Goal: Task Accomplishment & Management: Manage account settings

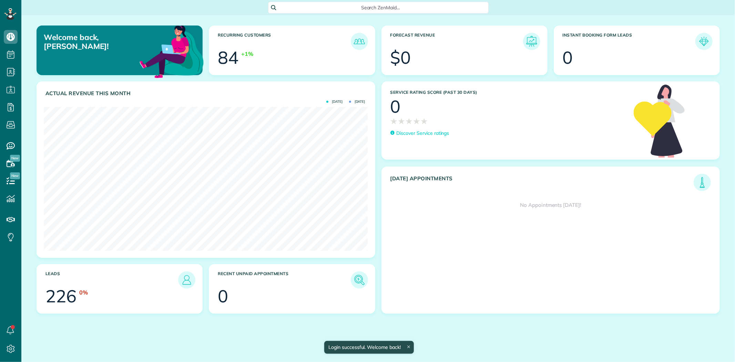
scroll to position [144, 324]
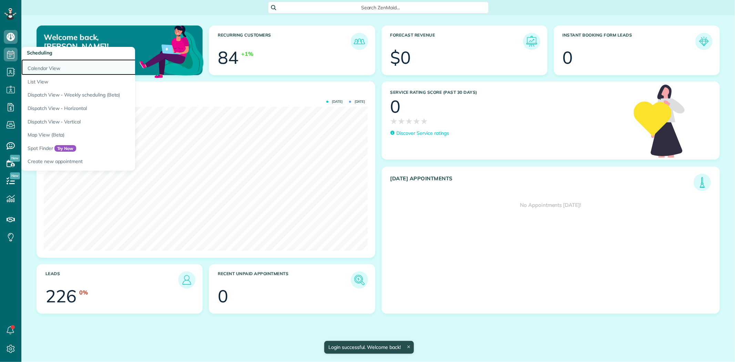
click at [41, 66] on link "Calendar View" at bounding box center [107, 67] width 172 height 16
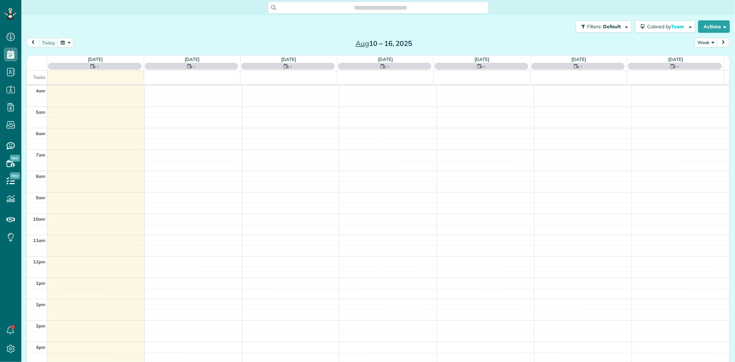
scroll to position [57, 0]
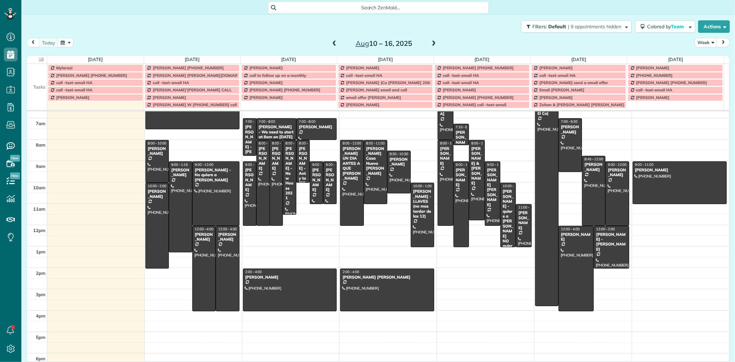
click at [39, 86] on td at bounding box center [37, 82] width 20 height 7
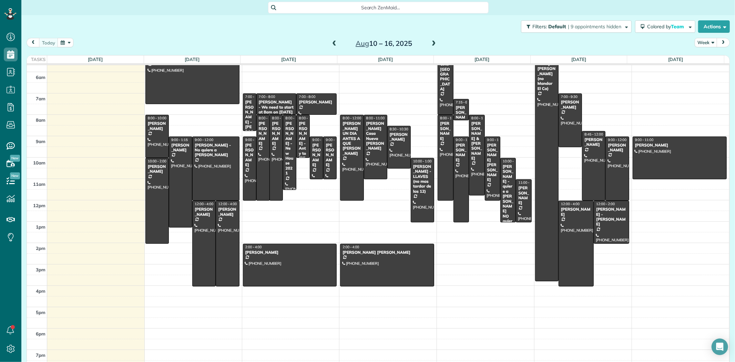
click at [329, 8] on span "Search ZenMaid…" at bounding box center [381, 7] width 210 height 7
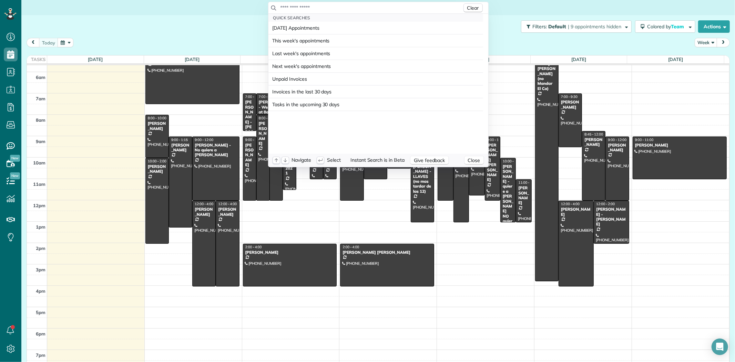
click at [331, 8] on input "text" at bounding box center [371, 7] width 182 height 7
click at [314, 8] on input "text" at bounding box center [371, 7] width 182 height 7
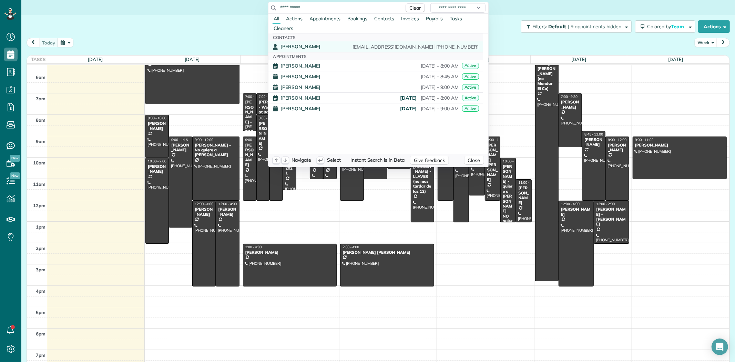
type input "**********"
click at [300, 46] on span "Jamal Robertson" at bounding box center [301, 46] width 40 height 6
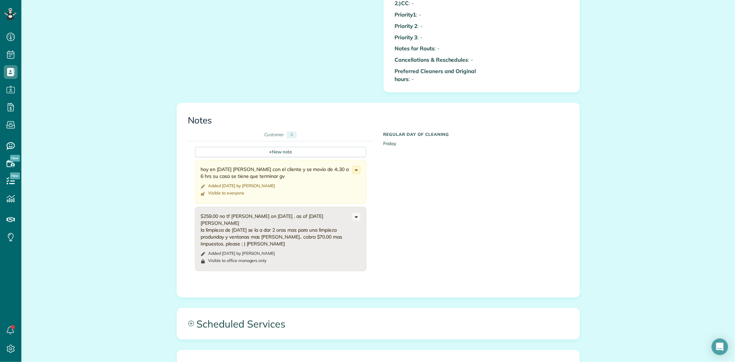
scroll to position [651, 0]
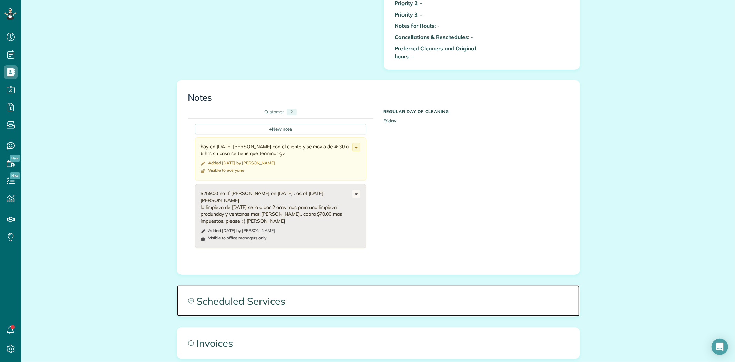
click at [247, 296] on span "Scheduled Services" at bounding box center [378, 300] width 403 height 31
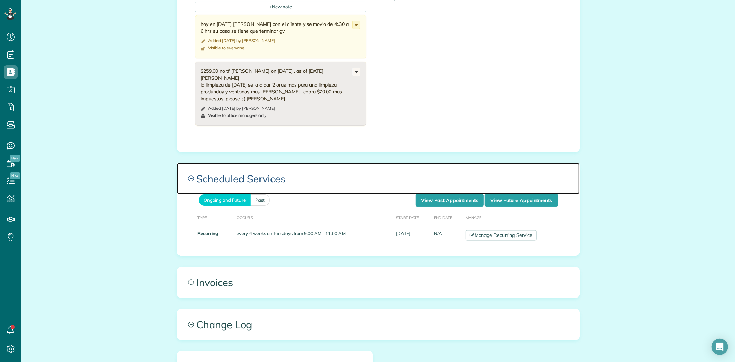
scroll to position [804, 0]
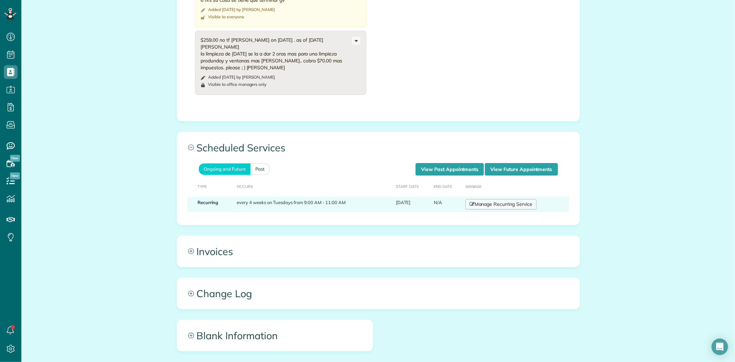
click at [481, 200] on link "Manage Recurring Service" at bounding box center [501, 204] width 71 height 10
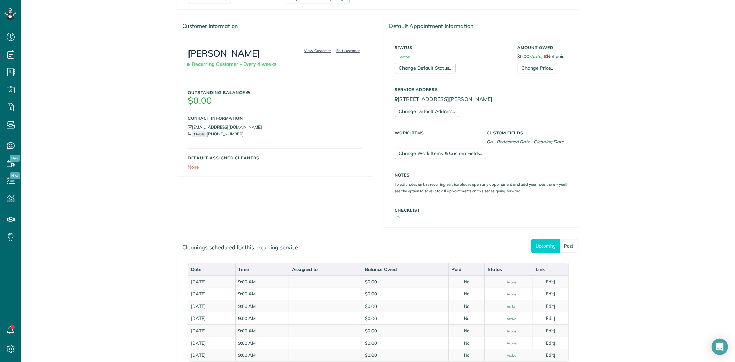
scroll to position [145, 0]
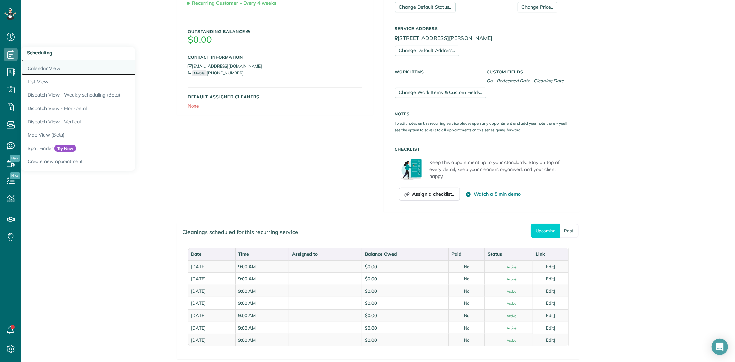
click at [47, 68] on link "Calendar View" at bounding box center [107, 67] width 172 height 16
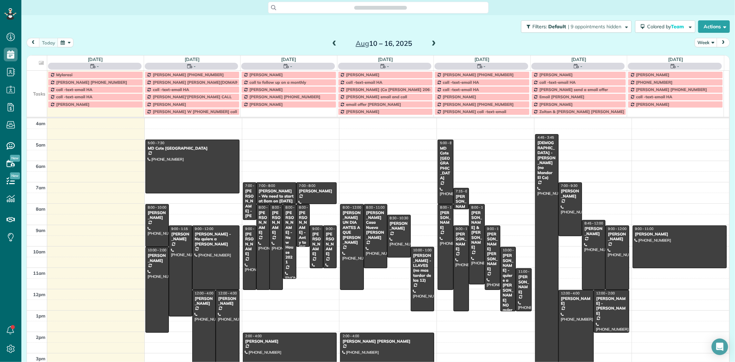
scroll to position [57, 0]
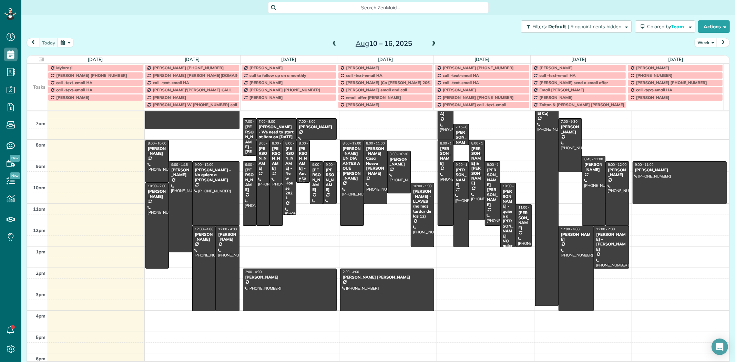
click at [430, 43] on span at bounding box center [434, 44] width 8 height 6
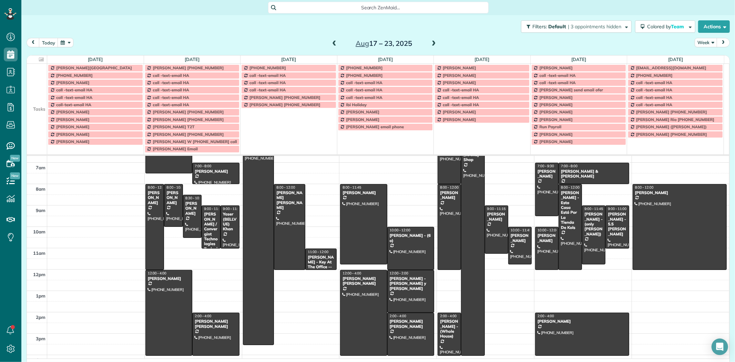
click at [432, 42] on span at bounding box center [434, 44] width 8 height 6
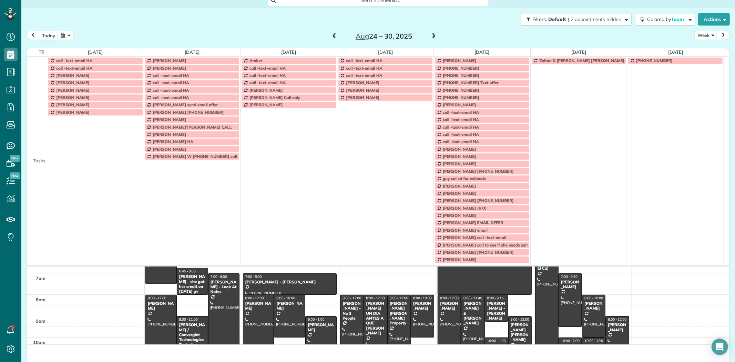
scroll to position [9, 0]
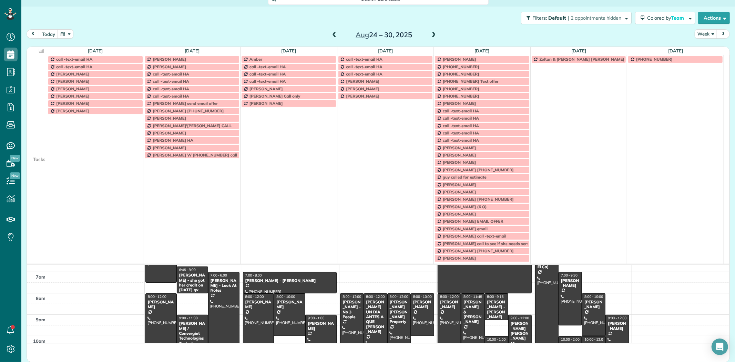
click at [34, 114] on td at bounding box center [37, 110] width 20 height 7
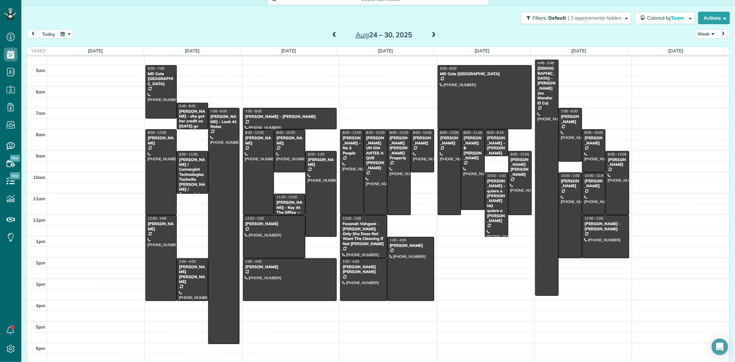
scroll to position [0, 0]
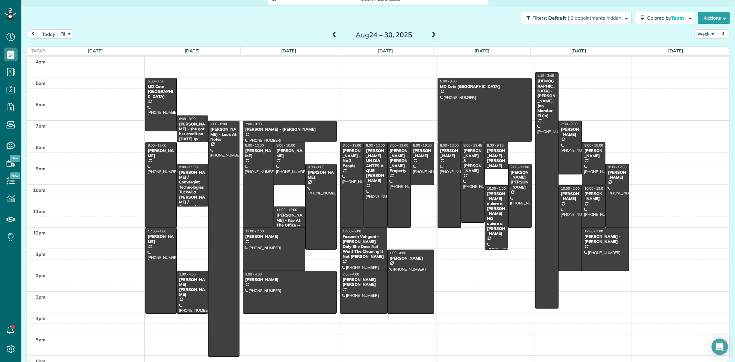
click at [331, 34] on span at bounding box center [335, 35] width 8 height 6
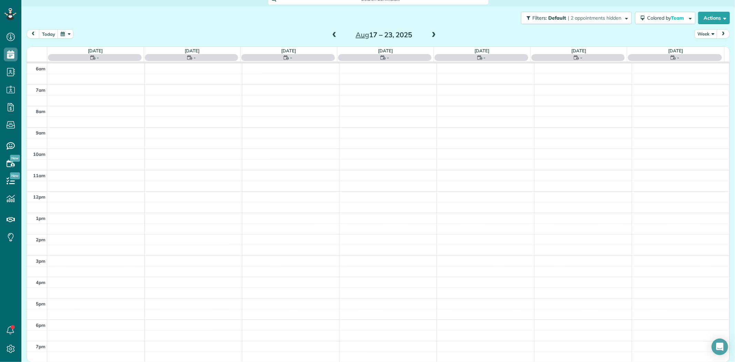
scroll to position [8, 0]
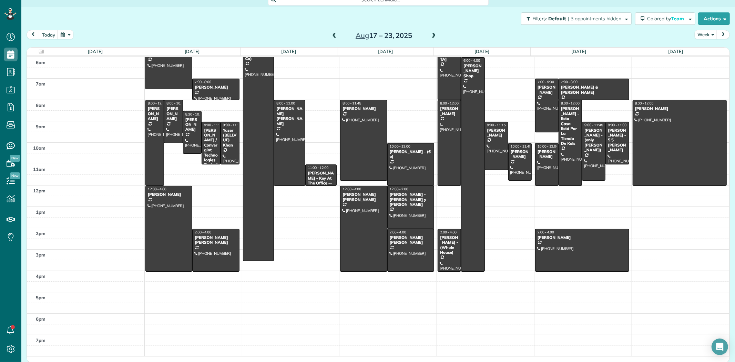
click at [331, 37] on span at bounding box center [335, 36] width 8 height 6
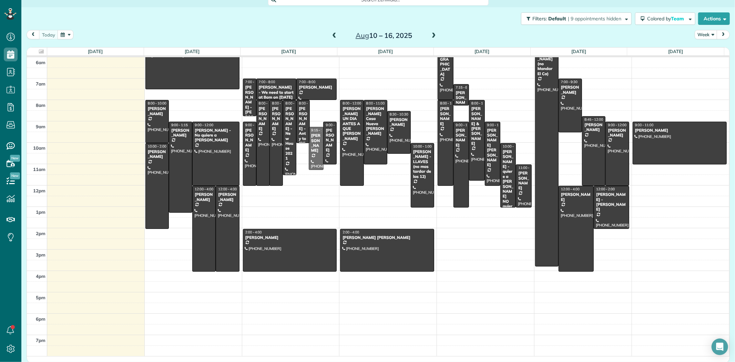
scroll to position [37, 0]
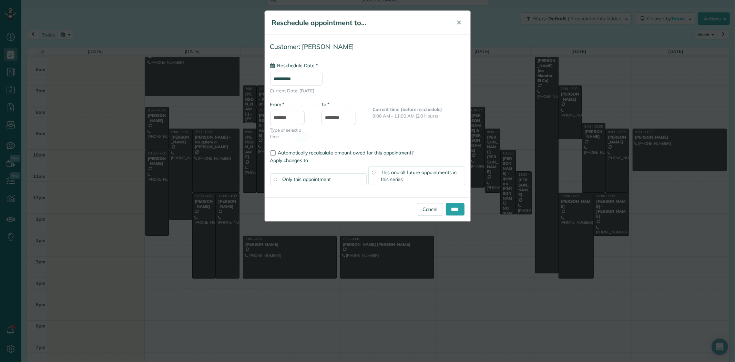
click at [294, 80] on input "**********" at bounding box center [296, 79] width 52 height 14
click at [305, 144] on link "19" at bounding box center [302, 147] width 11 height 11
type input "**********"
click at [287, 117] on input "*******" at bounding box center [287, 118] width 34 height 14
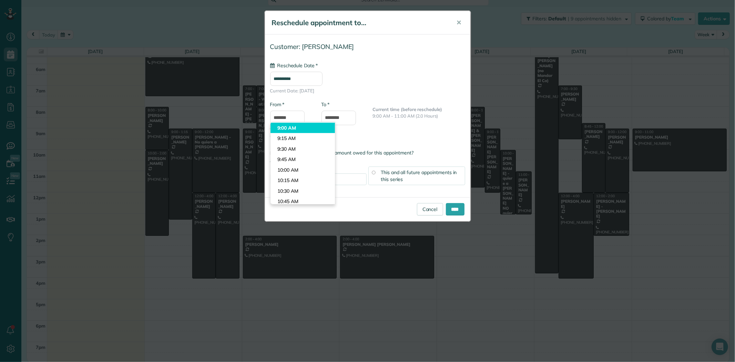
type input "*******"
click at [294, 127] on body "Dashboard Scheduling Calendar View List View Dispatch View - Weekly scheduling …" at bounding box center [367, 181] width 735 height 362
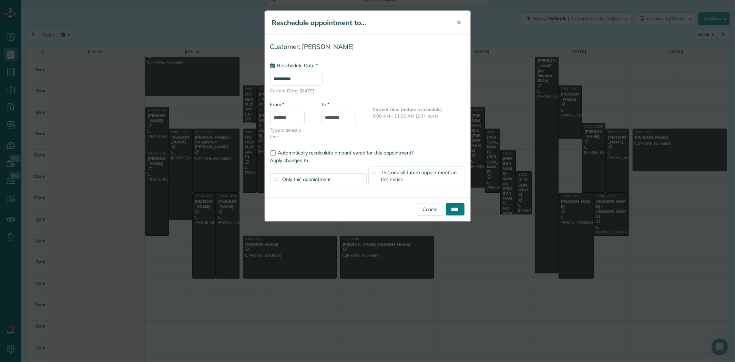
click at [451, 212] on input "****" at bounding box center [455, 209] width 19 height 12
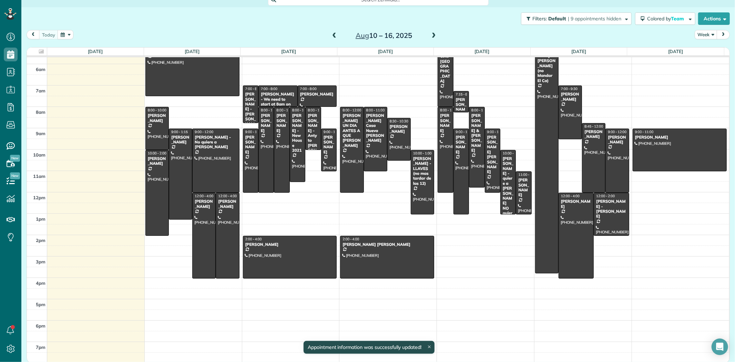
click at [432, 37] on span at bounding box center [434, 36] width 8 height 6
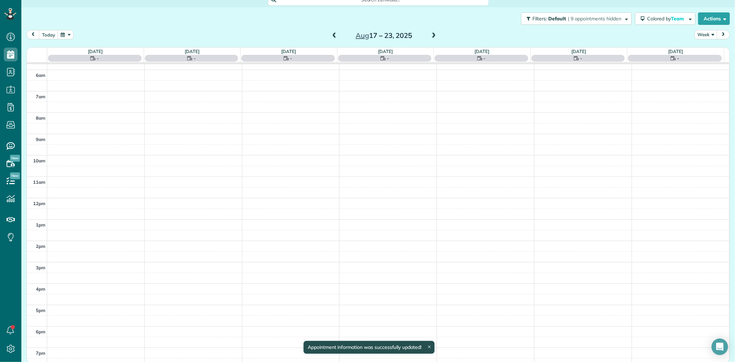
scroll to position [44, 0]
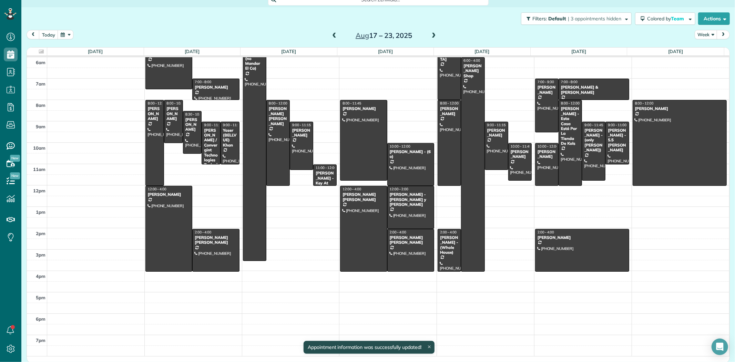
click at [331, 33] on span at bounding box center [335, 36] width 8 height 6
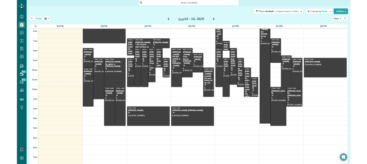
scroll to position [0, 0]
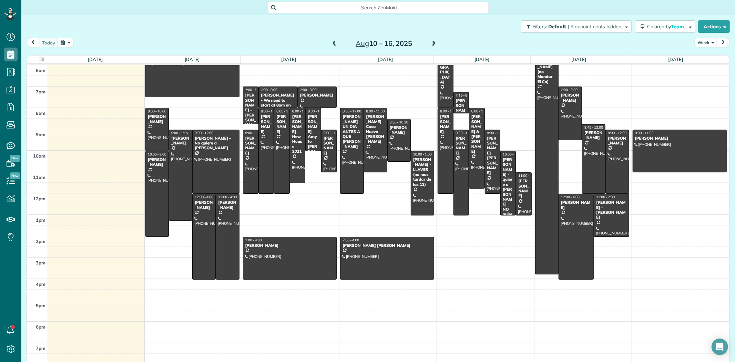
click at [350, 6] on span "Search ZenMaid…" at bounding box center [381, 7] width 210 height 7
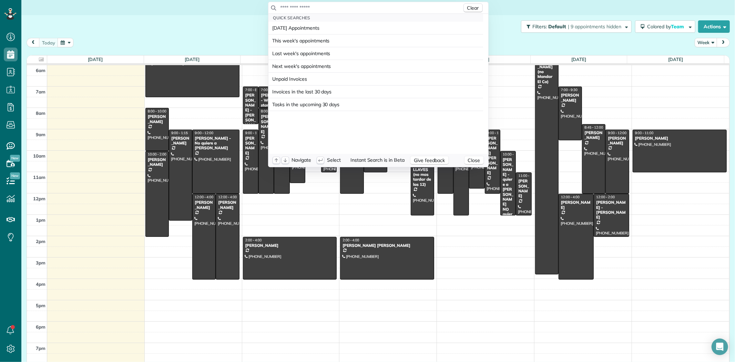
click at [354, 6] on input "text" at bounding box center [371, 7] width 182 height 7
type input "**********"
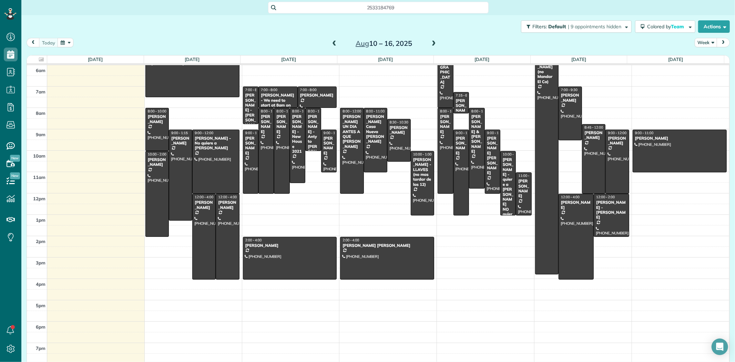
click at [211, 25] on html "Dashboard Scheduling Calendar View List View Dispatch View - Weekly scheduling …" at bounding box center [367, 181] width 735 height 362
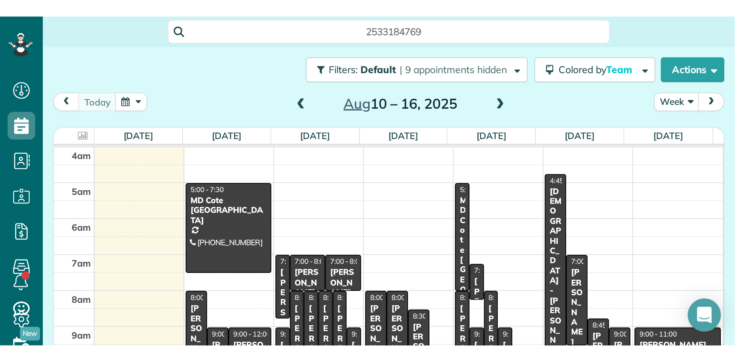
scroll to position [362, 21]
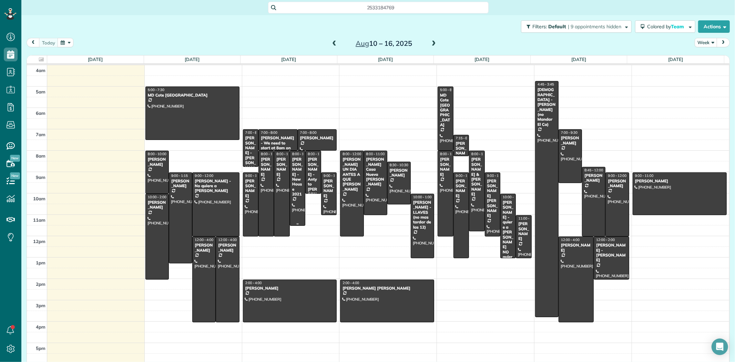
click at [297, 173] on div "Kate Gibson - New House 2021" at bounding box center [297, 177] width 11 height 40
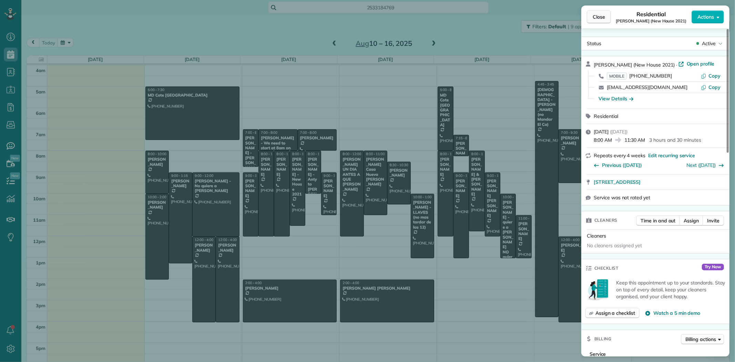
click at [602, 17] on span "Close" at bounding box center [599, 16] width 12 height 7
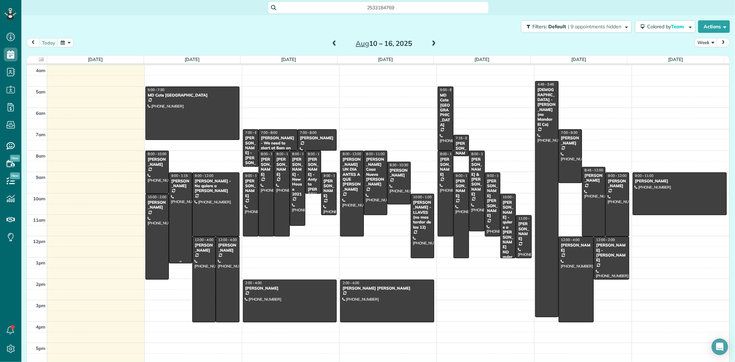
click at [178, 183] on div "Silka Olsen" at bounding box center [180, 184] width 19 height 10
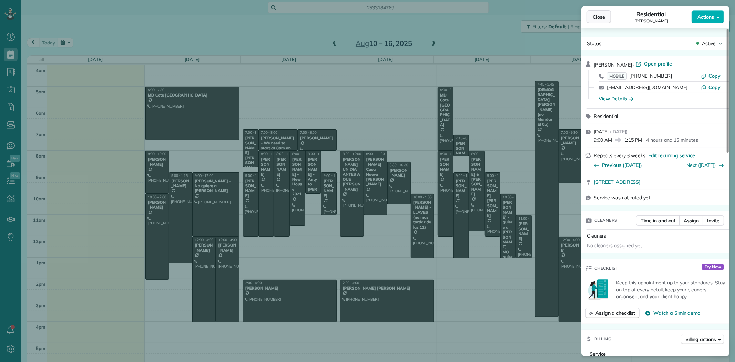
click at [601, 16] on span "Close" at bounding box center [599, 16] width 12 height 7
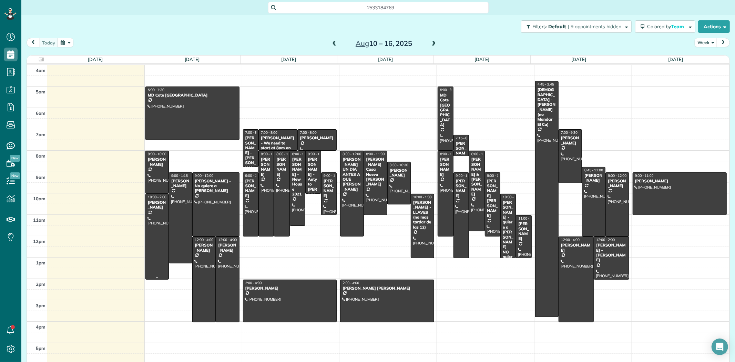
click at [153, 228] on div at bounding box center [157, 236] width 23 height 85
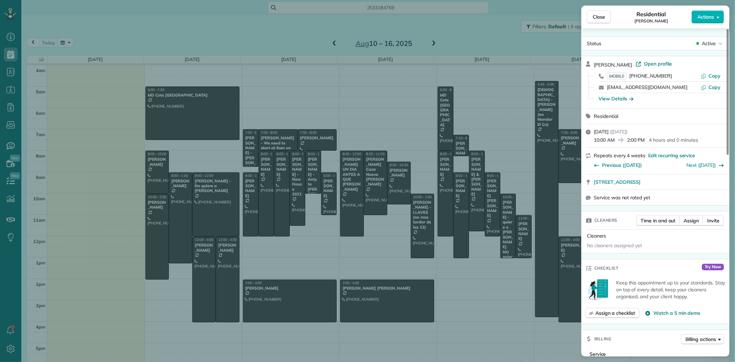
drag, startPoint x: 629, startPoint y: 64, endPoint x: 602, endPoint y: 67, distance: 27.7
click at [595, 66] on div "Delanie Nielsen · Open profile" at bounding box center [660, 64] width 132 height 8
drag, startPoint x: 675, startPoint y: 74, endPoint x: 631, endPoint y: 77, distance: 43.9
click at [631, 77] on div "MOBILE (425) 442-2014" at bounding box center [654, 75] width 94 height 7
drag, startPoint x: 718, startPoint y: 178, endPoint x: 594, endPoint y: 184, distance: 124.6
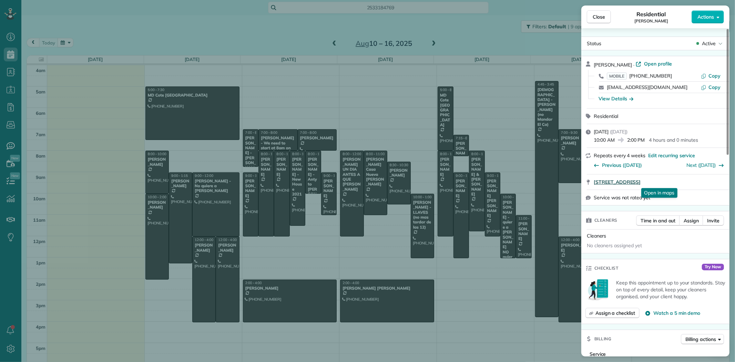
click at [594, 184] on div "8125 175th Street Court East Puyallup WA 98375 Open in maps Open in maps" at bounding box center [656, 181] width 148 height 15
click at [601, 18] on span "Close" at bounding box center [599, 16] width 12 height 7
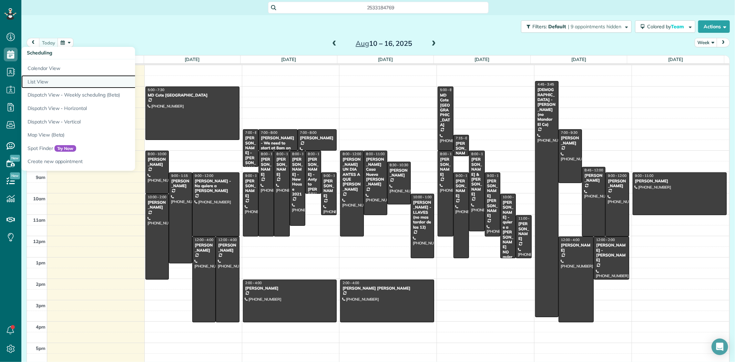
click at [40, 81] on link "List View" at bounding box center [107, 81] width 172 height 13
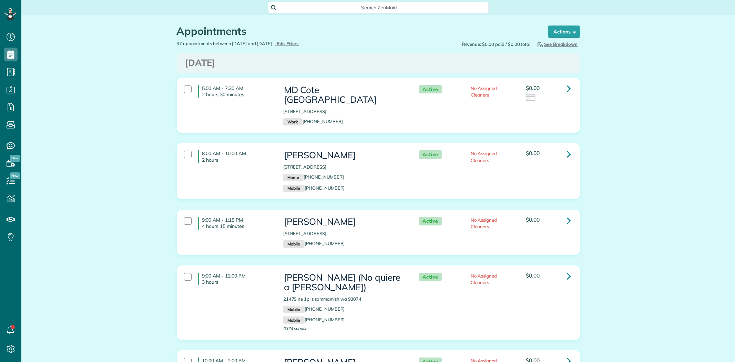
scroll to position [3, 3]
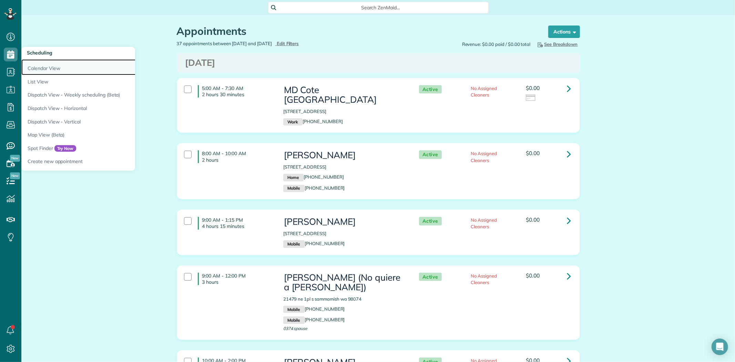
click at [51, 68] on link "Calendar View" at bounding box center [107, 67] width 172 height 16
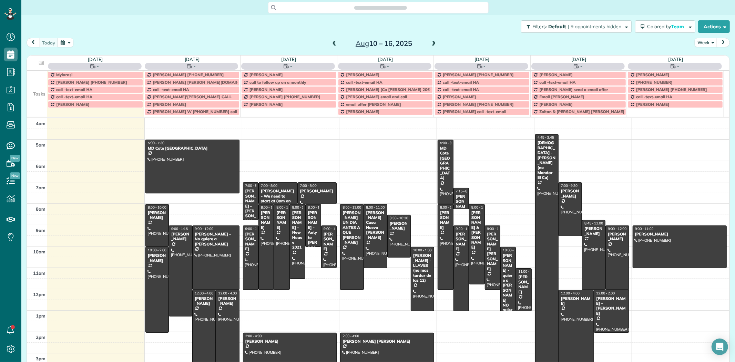
scroll to position [57, 0]
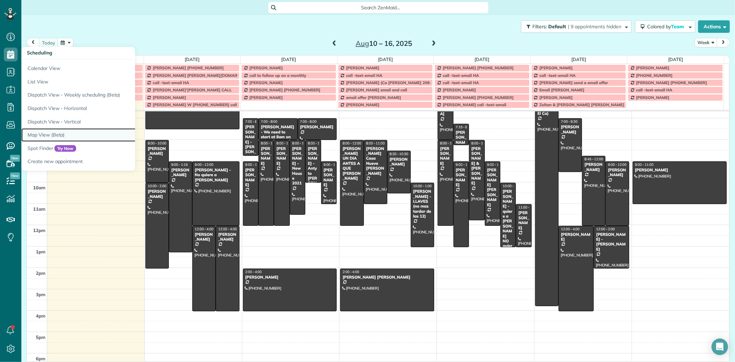
click at [48, 135] on link "Map View (Beta)" at bounding box center [107, 134] width 172 height 13
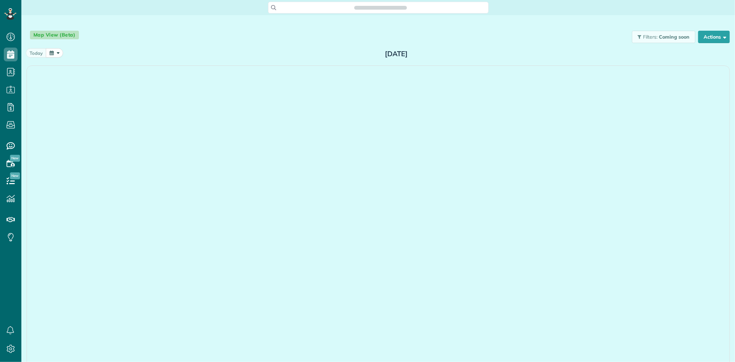
scroll to position [3, 3]
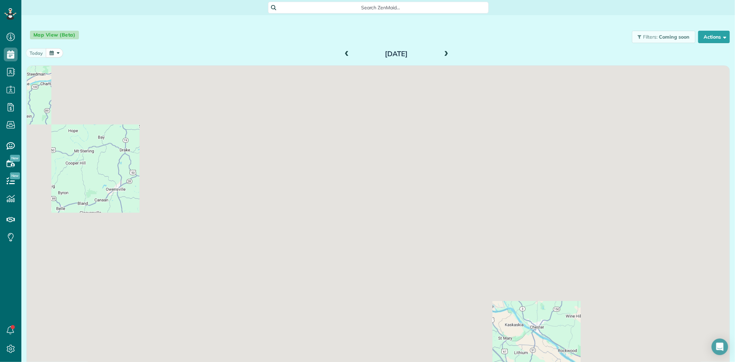
click at [443, 53] on span at bounding box center [447, 54] width 8 height 6
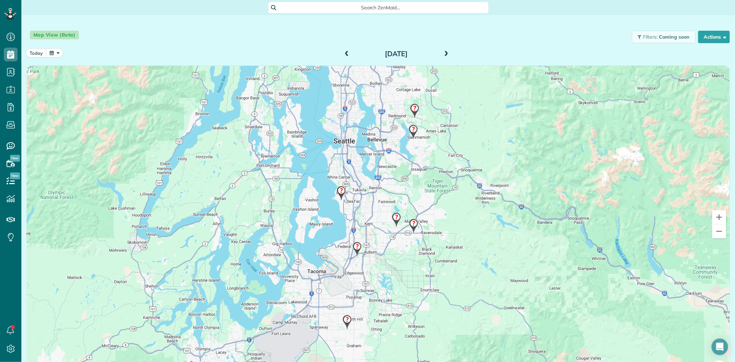
click at [412, 109] on img at bounding box center [414, 111] width 15 height 20
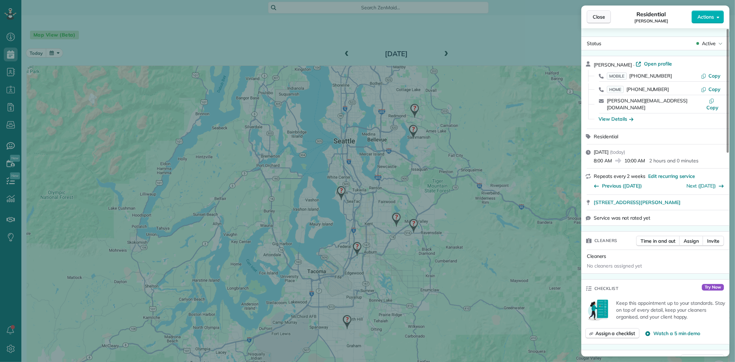
click at [602, 17] on span "Close" at bounding box center [599, 16] width 12 height 7
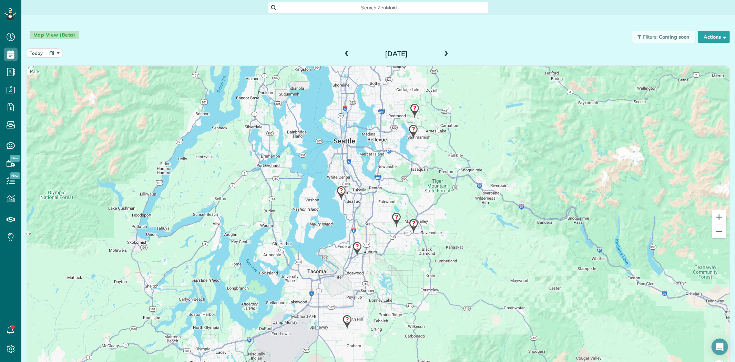
click at [411, 129] on img at bounding box center [413, 132] width 15 height 20
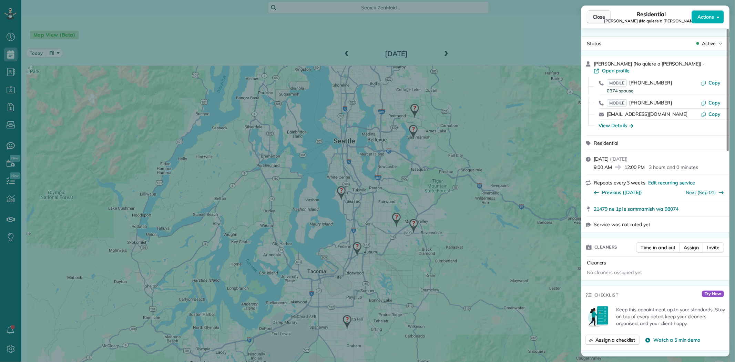
click at [596, 18] on span "Close" at bounding box center [599, 16] width 12 height 7
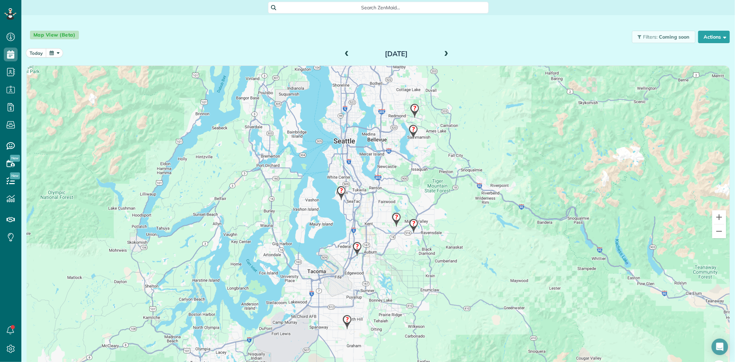
click at [353, 248] on img at bounding box center [357, 249] width 15 height 20
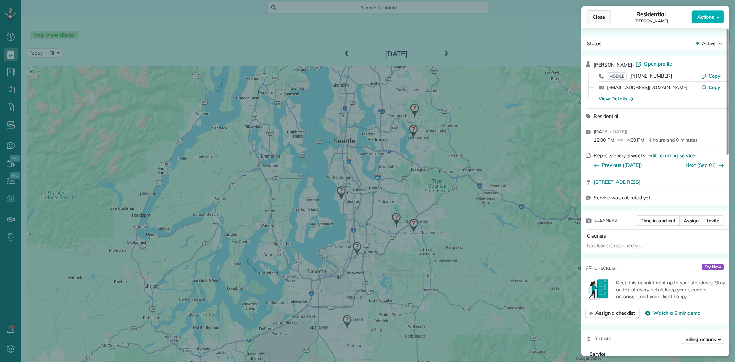
click at [599, 14] on span "Close" at bounding box center [599, 16] width 12 height 7
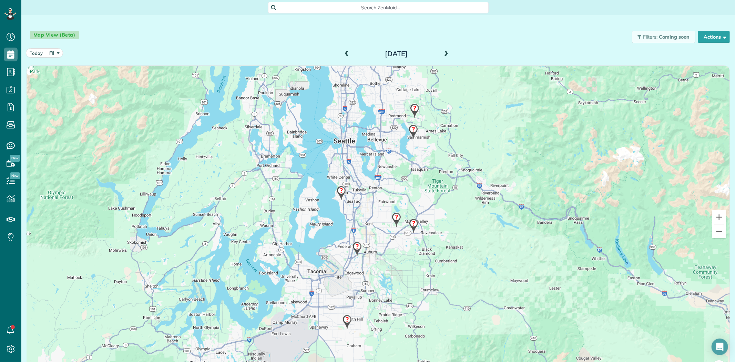
click at [342, 321] on img at bounding box center [347, 322] width 15 height 20
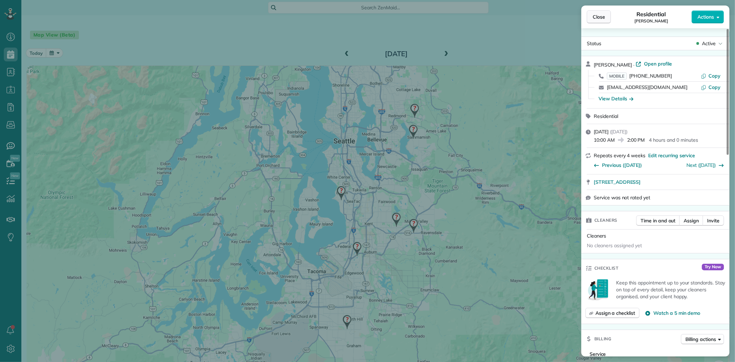
click at [604, 17] on span "Close" at bounding box center [599, 16] width 12 height 7
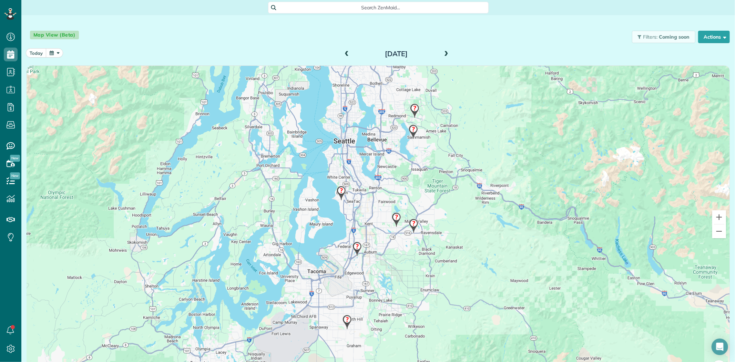
click at [393, 215] on img at bounding box center [396, 220] width 15 height 20
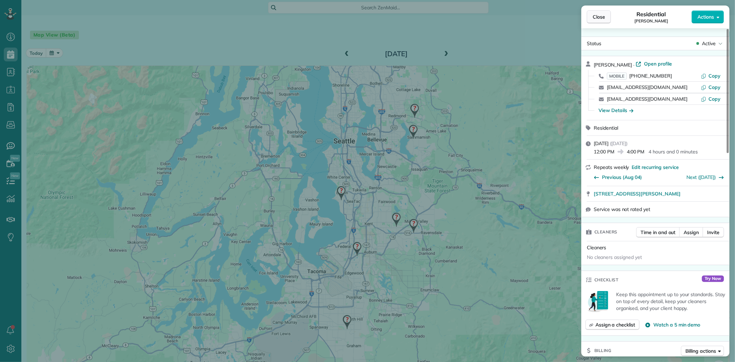
click at [598, 12] on button "Close" at bounding box center [599, 16] width 24 height 13
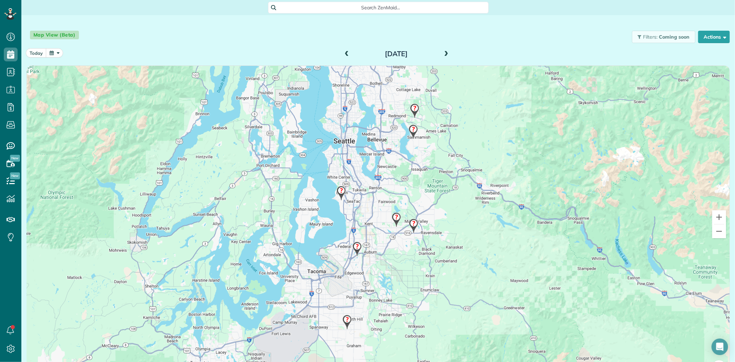
click at [412, 109] on img at bounding box center [414, 111] width 15 height 20
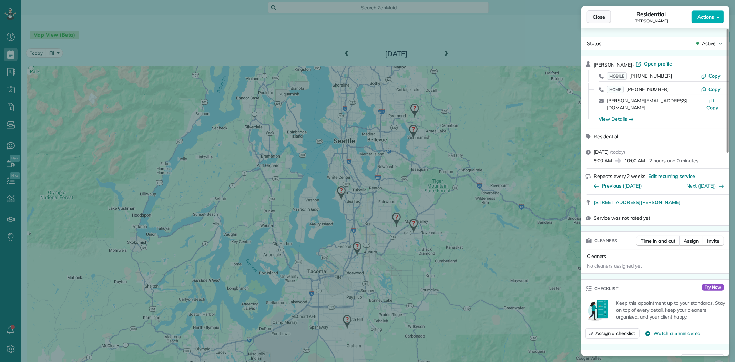
click at [603, 19] on span "Close" at bounding box center [599, 16] width 12 height 7
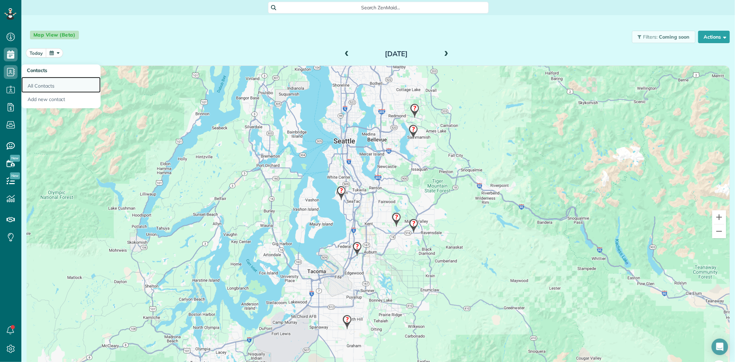
click at [44, 83] on link "All Contacts" at bounding box center [60, 85] width 79 height 16
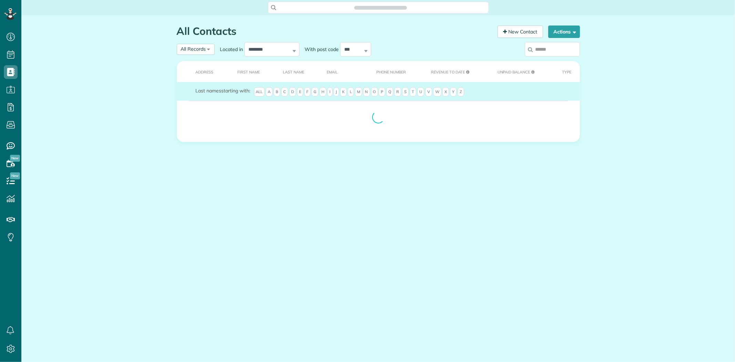
scroll to position [3, 3]
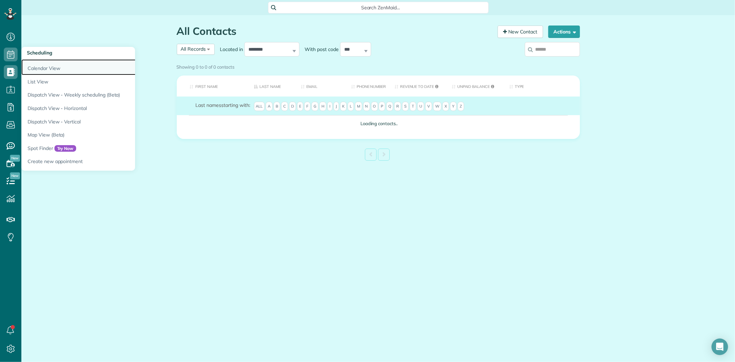
click at [45, 74] on link "Calendar View" at bounding box center [107, 67] width 172 height 16
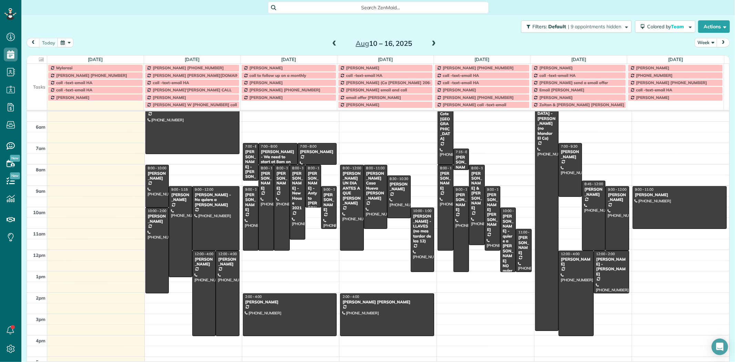
scroll to position [19, 0]
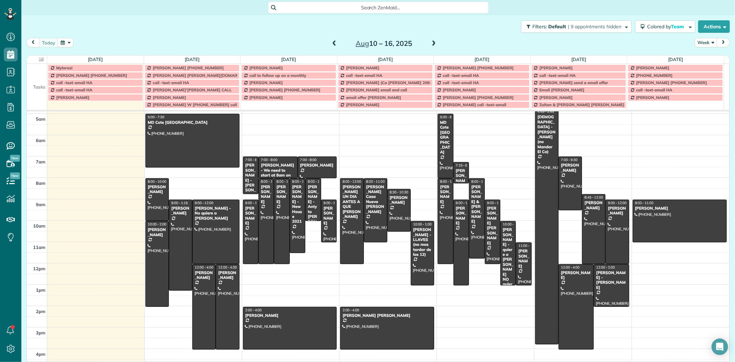
click at [286, 6] on span "Search ZenMaid…" at bounding box center [381, 7] width 210 height 7
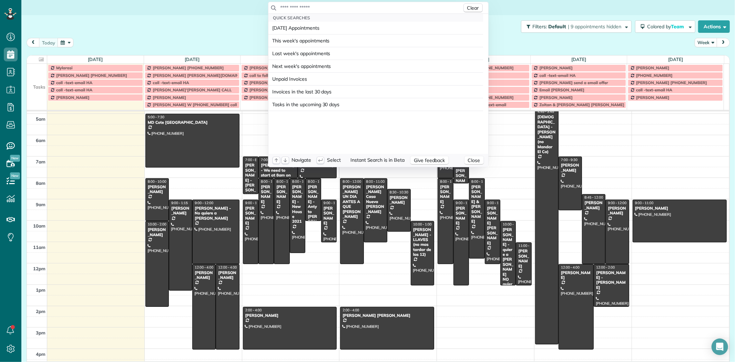
click at [287, 6] on input "text" at bounding box center [371, 7] width 182 height 7
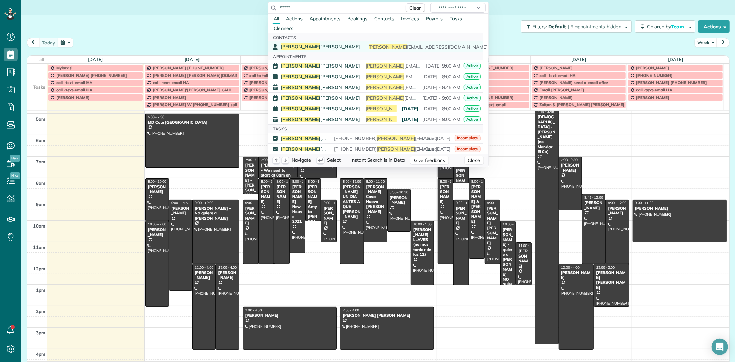
type input "*****"
click at [303, 47] on span "[PERSON_NAME]" at bounding box center [321, 46] width 80 height 6
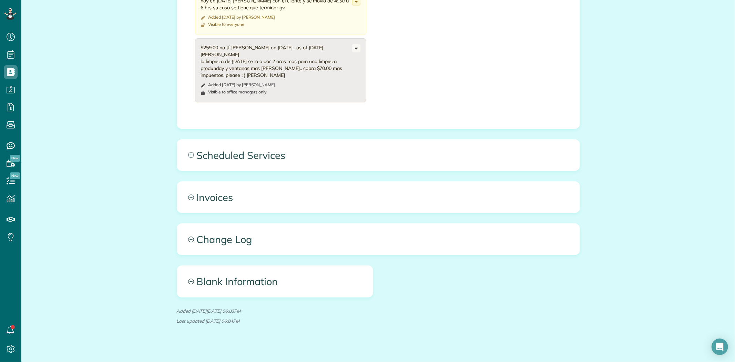
scroll to position [797, 0]
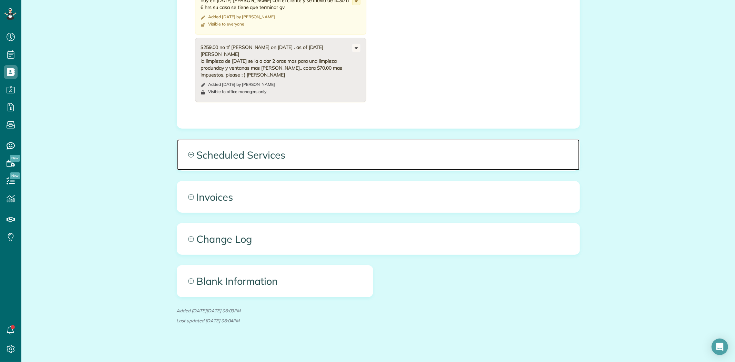
click at [250, 152] on span "Scheduled Services" at bounding box center [378, 154] width 403 height 31
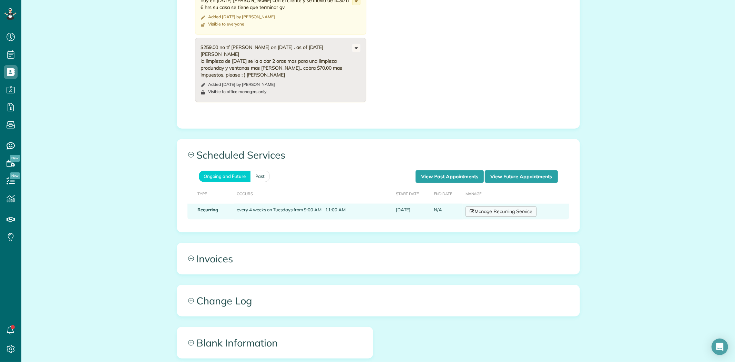
click at [495, 207] on link "Manage Recurring Service" at bounding box center [501, 211] width 71 height 10
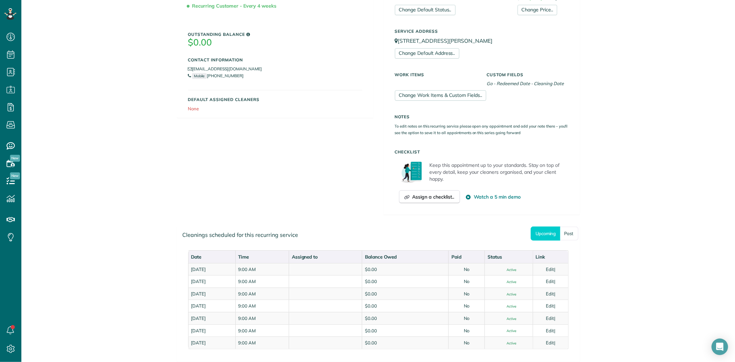
scroll to position [153, 0]
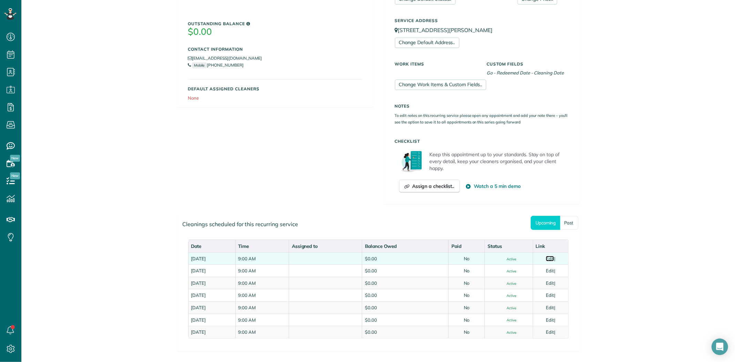
click at [550, 259] on link "Edit" at bounding box center [550, 259] width 8 height 6
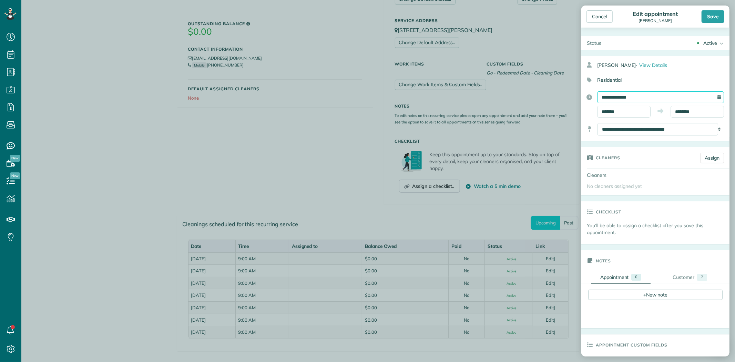
click at [607, 95] on input "**********" at bounding box center [660, 97] width 127 height 12
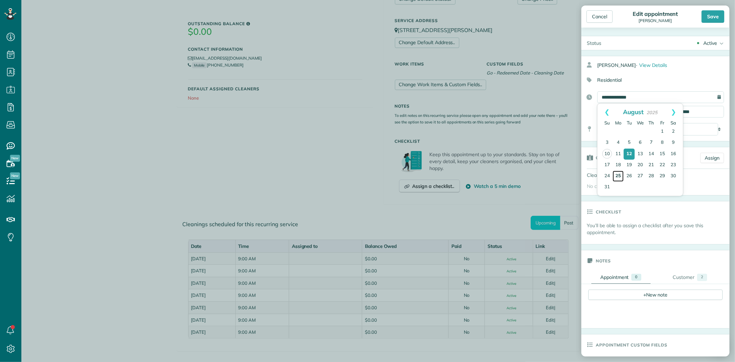
click at [620, 178] on link "25" at bounding box center [618, 176] width 11 height 11
type input "**********"
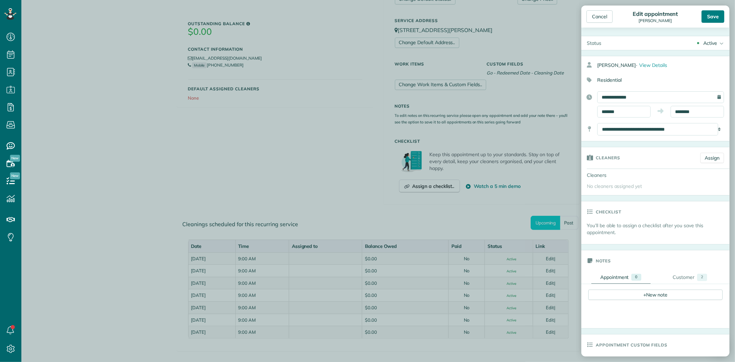
click at [715, 19] on div "Save" at bounding box center [713, 16] width 23 height 12
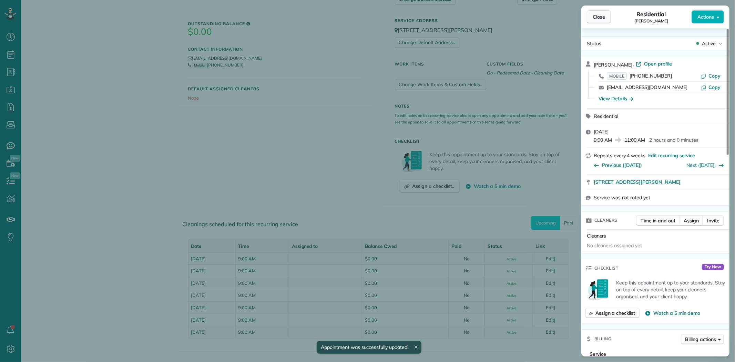
click at [603, 16] on span "Close" at bounding box center [599, 16] width 12 height 7
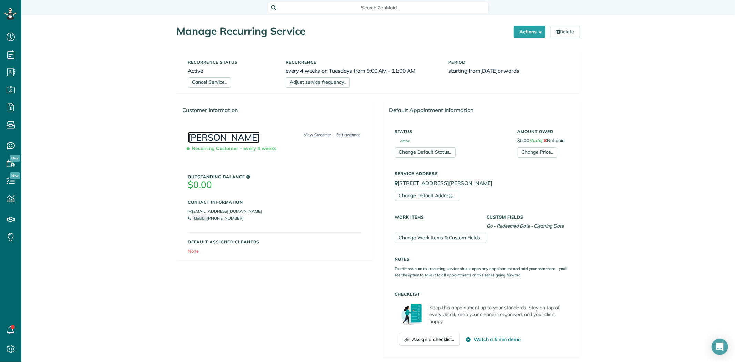
click at [210, 139] on link "[PERSON_NAME]" at bounding box center [224, 137] width 72 height 11
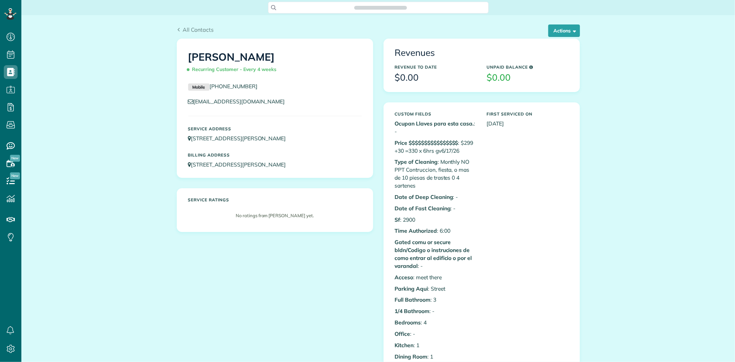
scroll to position [3, 3]
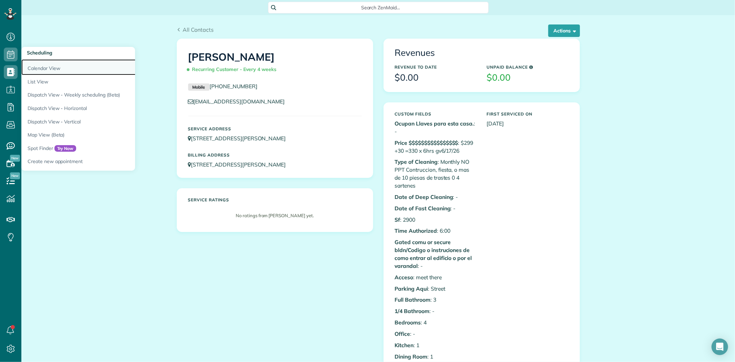
click at [40, 67] on link "Calendar View" at bounding box center [107, 67] width 172 height 16
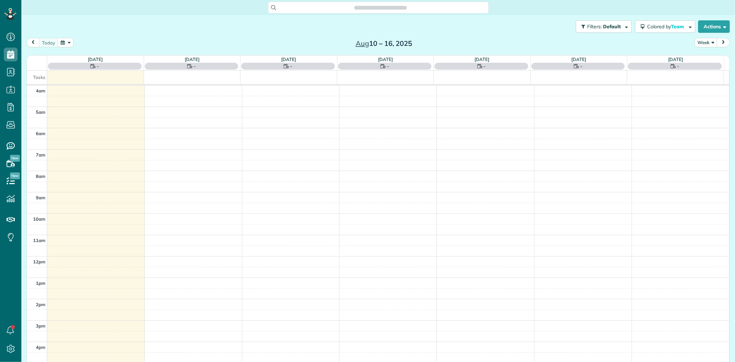
scroll to position [57, 0]
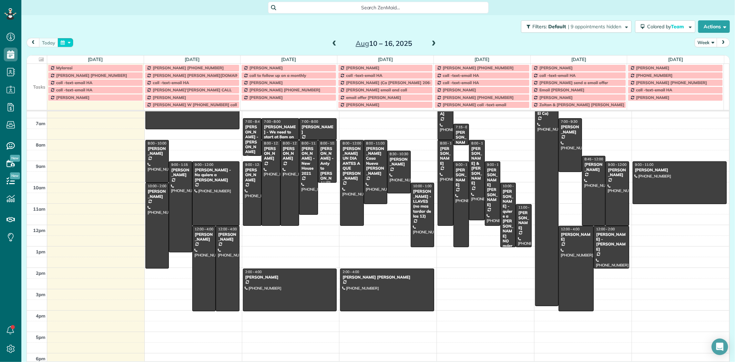
click at [64, 42] on button "button" at bounding box center [66, 42] width 16 height 9
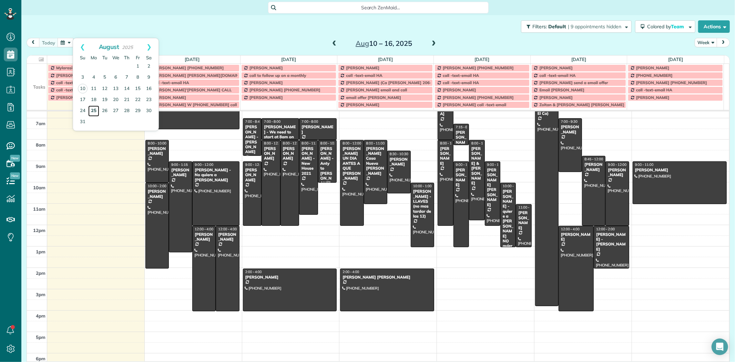
click at [94, 109] on link "25" at bounding box center [93, 110] width 11 height 11
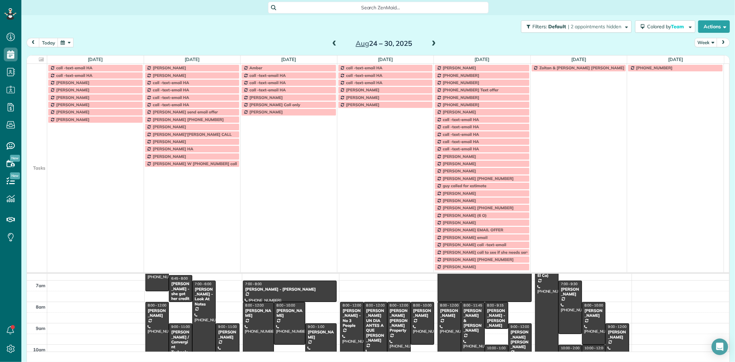
click at [29, 122] on td at bounding box center [37, 119] width 20 height 7
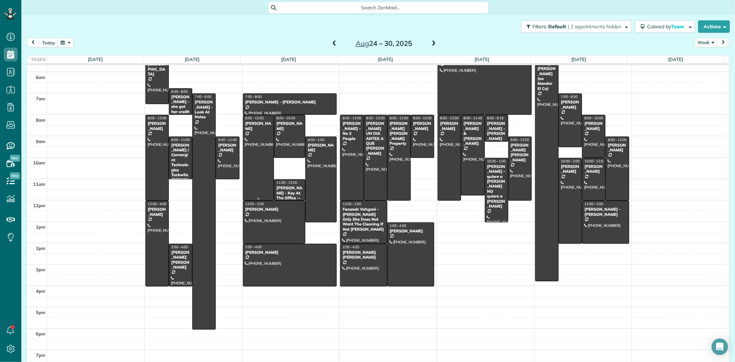
scroll to position [0, 0]
